Goal: Task Accomplishment & Management: Use online tool/utility

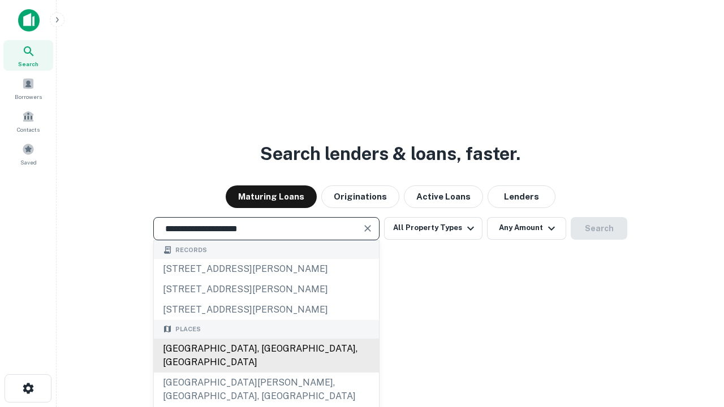
click at [266, 373] on div "Santa Monica, CA, USA" at bounding box center [266, 356] width 225 height 34
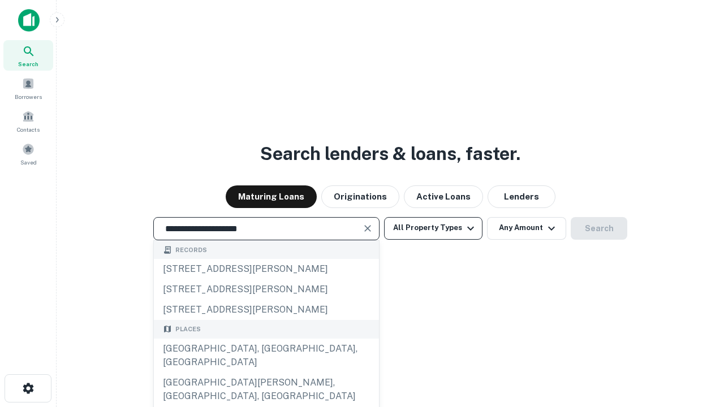
click at [433, 228] on button "All Property Types" at bounding box center [433, 228] width 98 height 23
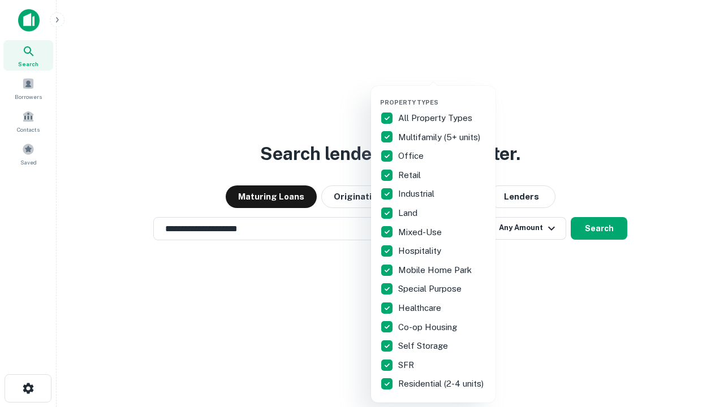
type input "**********"
click at [442, 95] on button "button" at bounding box center [442, 95] width 124 height 1
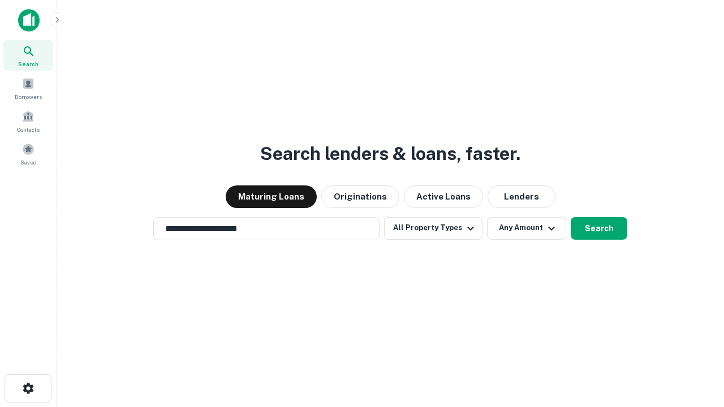
scroll to position [18, 0]
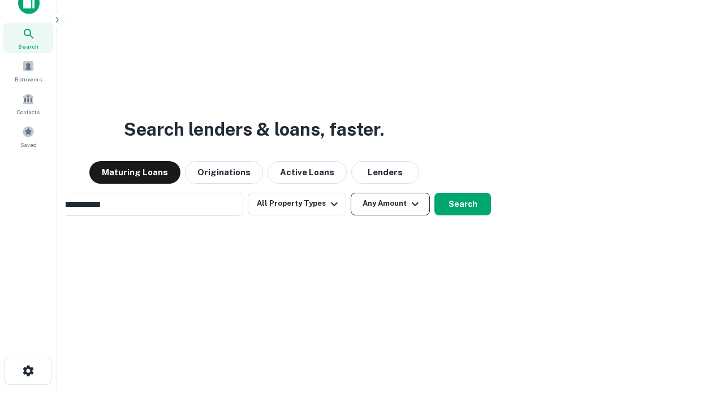
click at [351, 193] on button "Any Amount" at bounding box center [390, 204] width 79 height 23
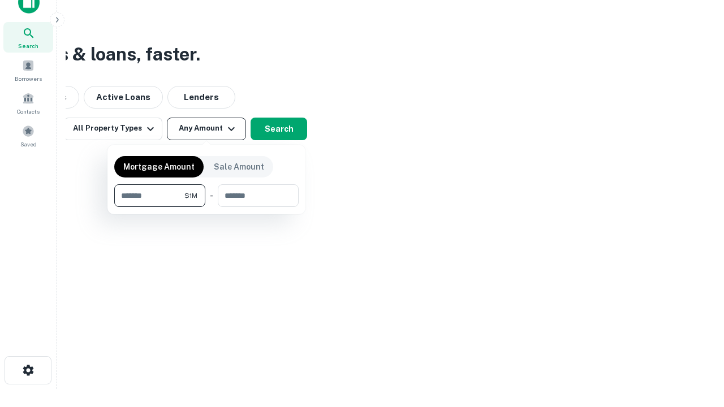
type input "*******"
click at [206, 207] on button "button" at bounding box center [206, 207] width 184 height 1
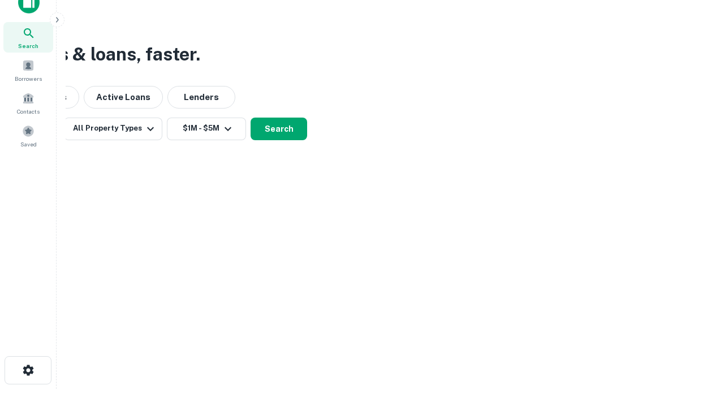
scroll to position [18, 0]
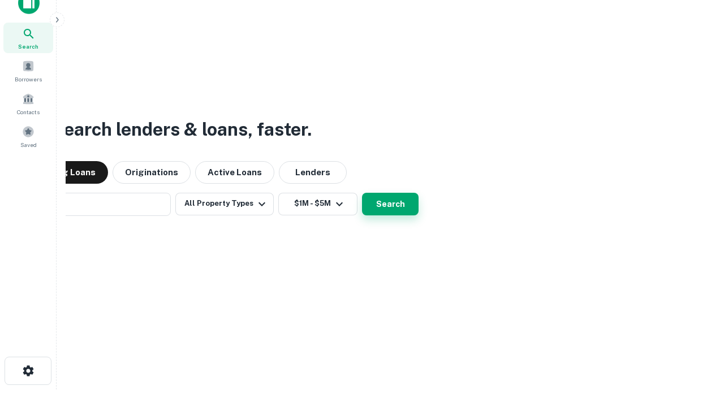
click at [362, 193] on button "Search" at bounding box center [390, 204] width 57 height 23
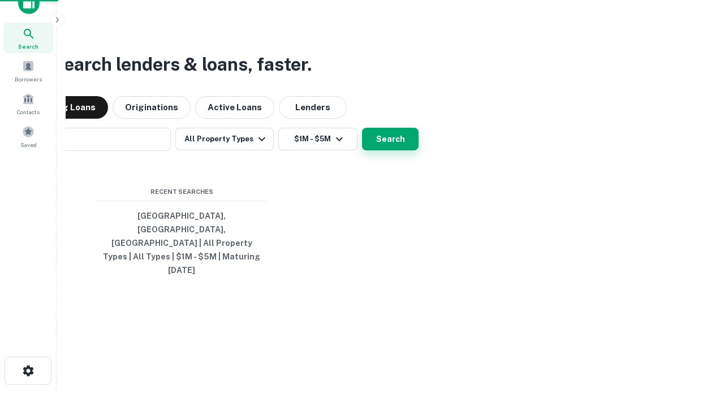
scroll to position [18, 0]
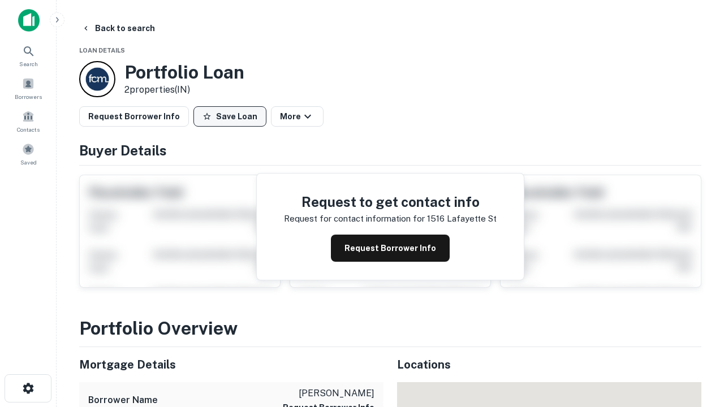
click at [230, 116] on button "Save Loan" at bounding box center [229, 116] width 73 height 20
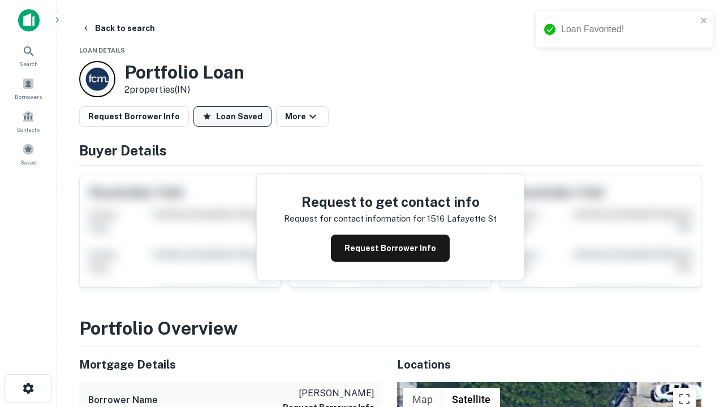
click at [232, 116] on button "Loan Saved" at bounding box center [232, 116] width 78 height 20
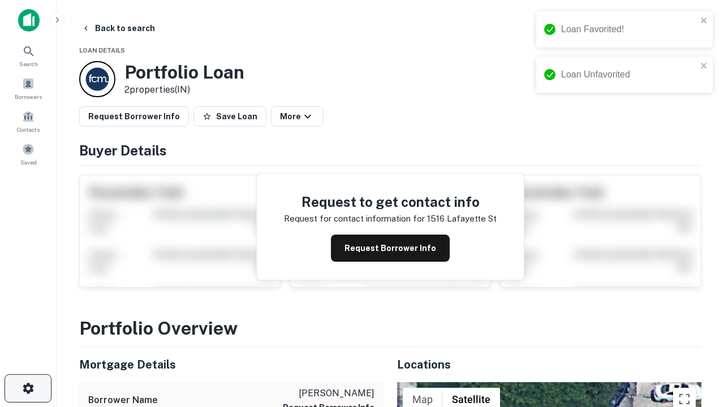
click at [28, 388] on icon "button" at bounding box center [28, 389] width 14 height 14
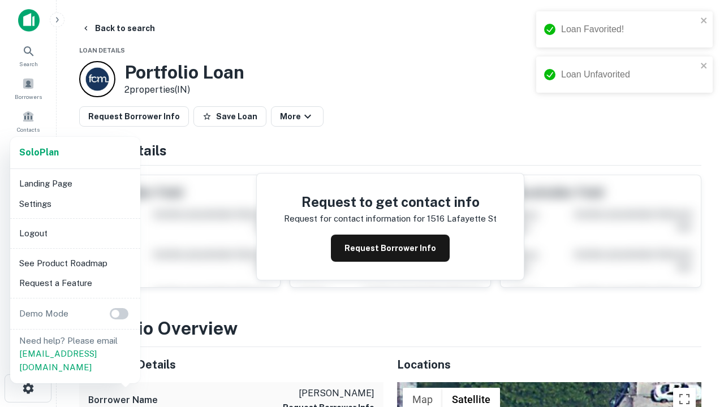
click at [75, 233] on li "Logout" at bounding box center [75, 233] width 121 height 20
